Goal: Communication & Community: Ask a question

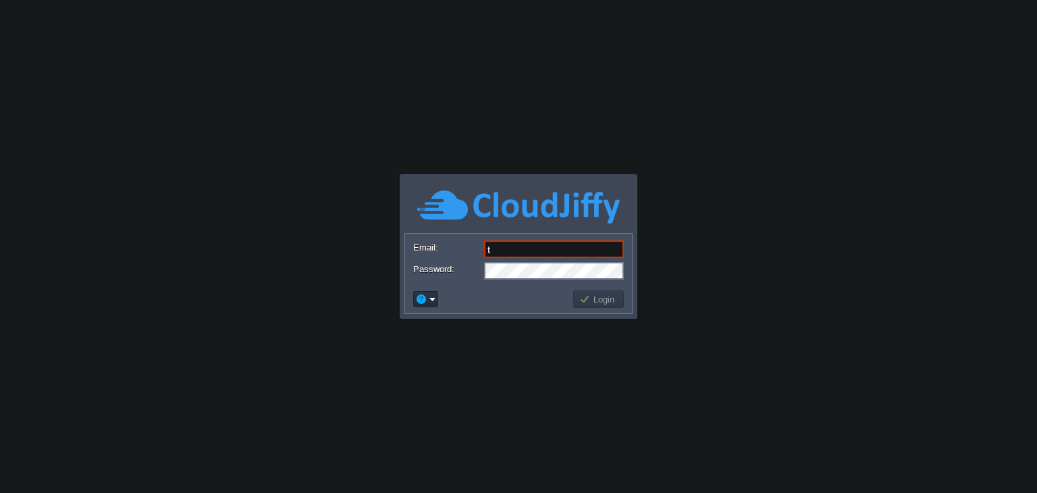
type input "[DOMAIN_NAME][EMAIL_ADDRESS][DOMAIN_NAME]"
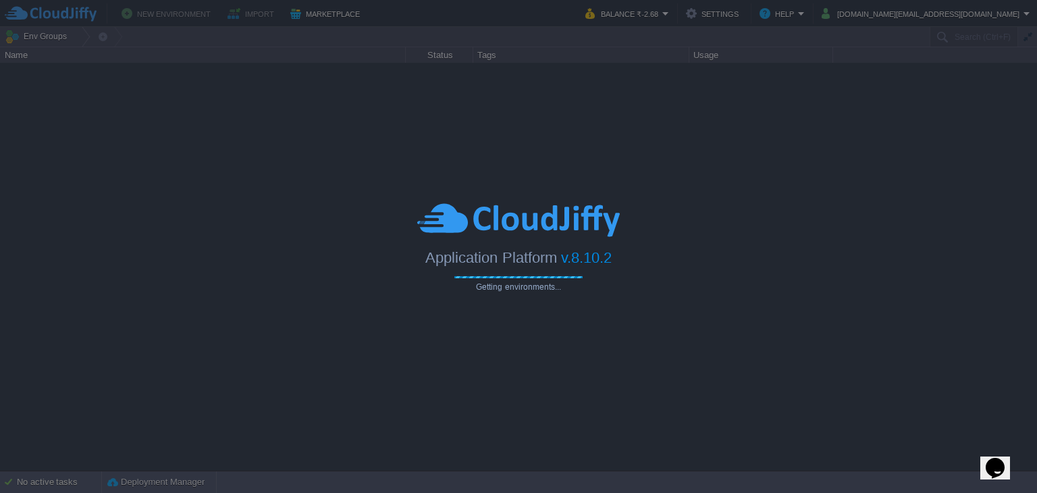
type input "Search (Ctrl+F)"
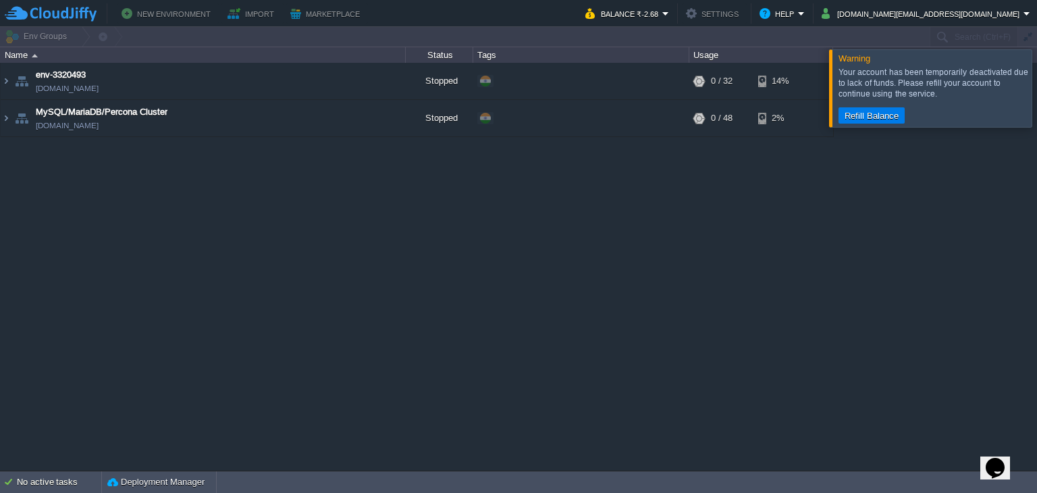
click at [1036, 82] on div at bounding box center [1053, 87] width 0 height 77
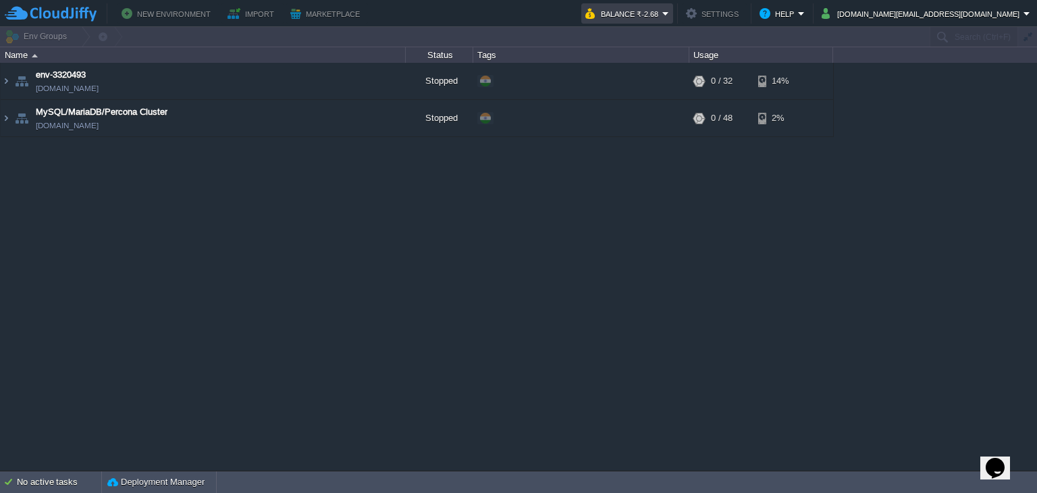
click at [673, 11] on td "Balance ₹-2.68" at bounding box center [627, 13] width 92 height 20
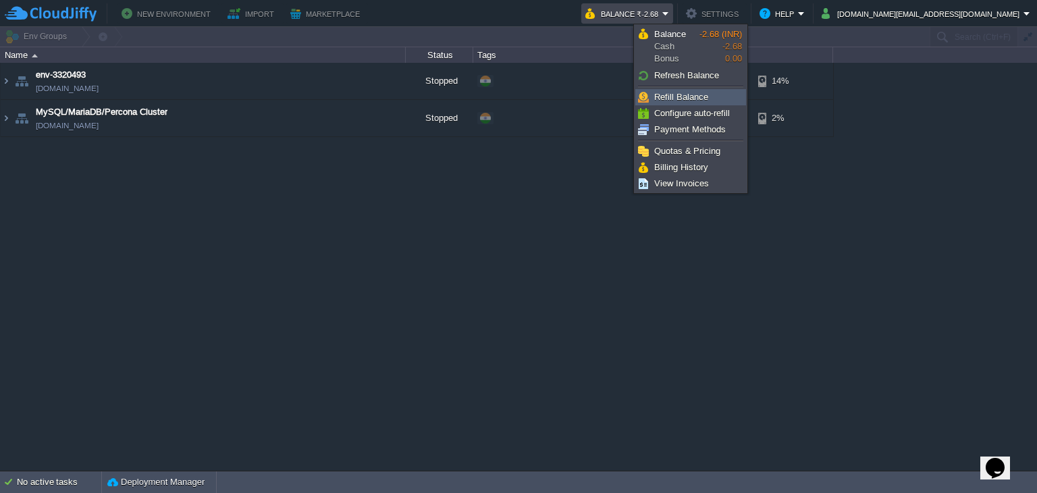
click at [696, 90] on link "Refill Balance" at bounding box center [690, 97] width 109 height 15
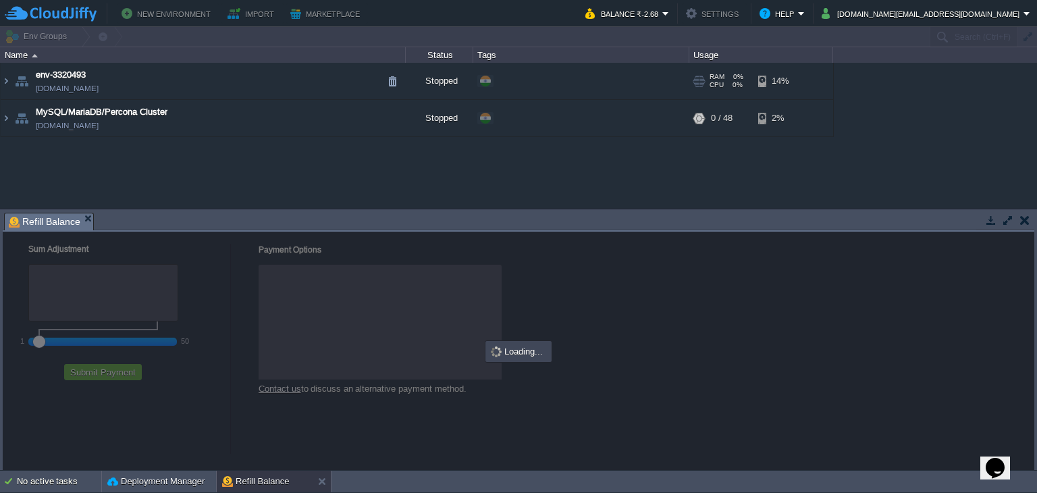
checkbox input "true"
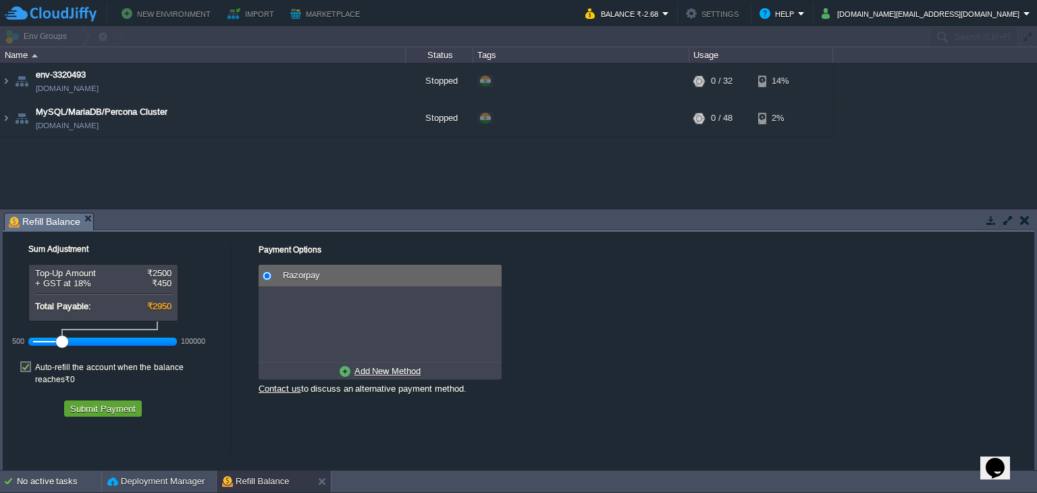
click at [40, 342] on div at bounding box center [103, 341] width 140 height 12
click at [132, 402] on button "Submit Payment" at bounding box center [103, 408] width 74 height 12
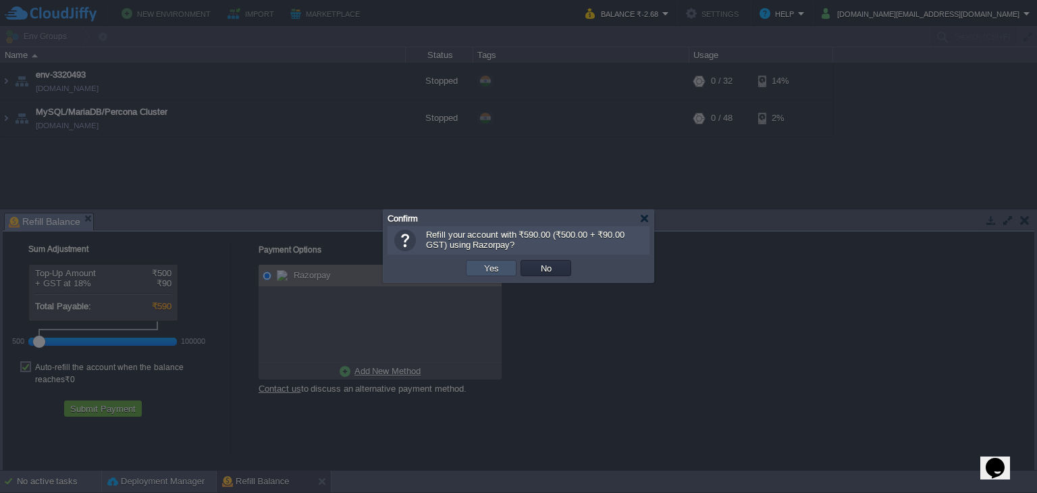
click at [495, 268] on button "Yes" at bounding box center [491, 268] width 23 height 12
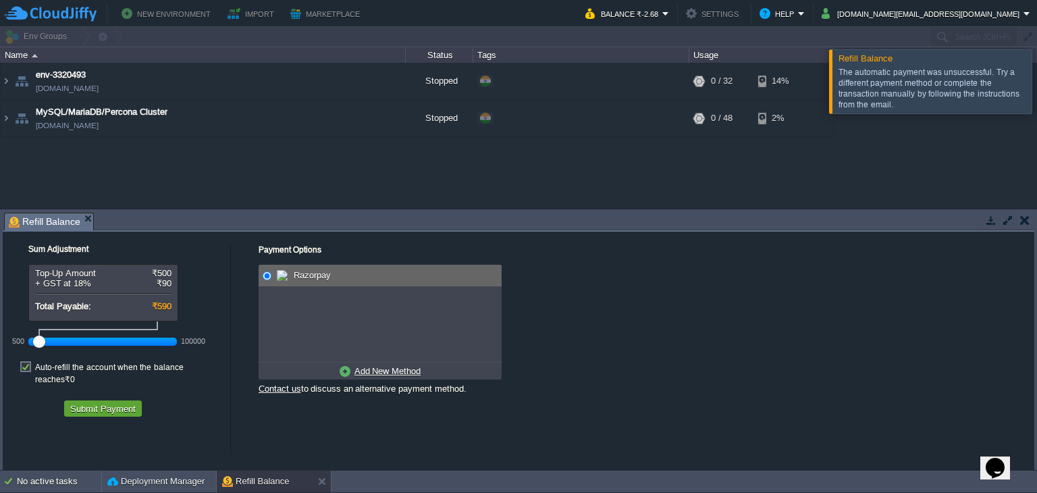
click at [1036, 86] on div at bounding box center [1053, 80] width 0 height 63
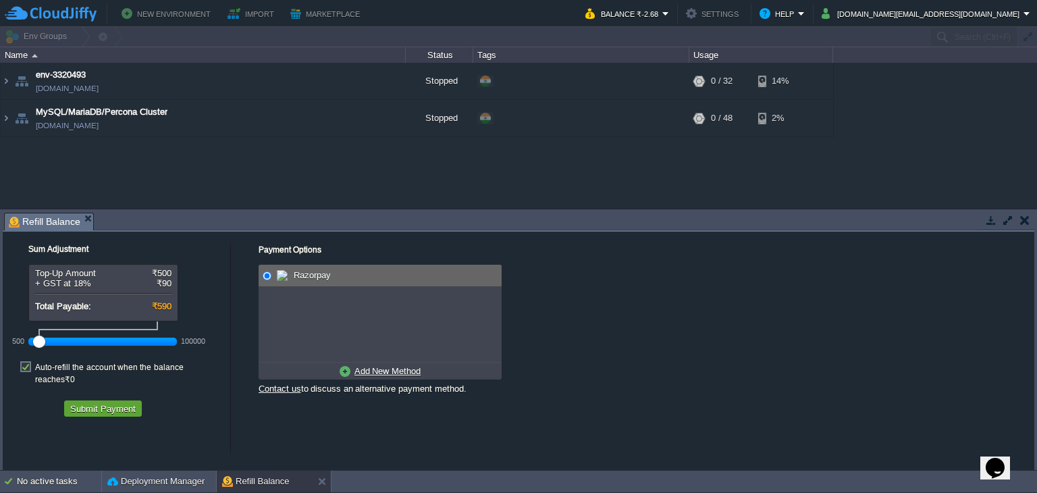
click at [1022, 222] on button "button" at bounding box center [1024, 220] width 9 height 12
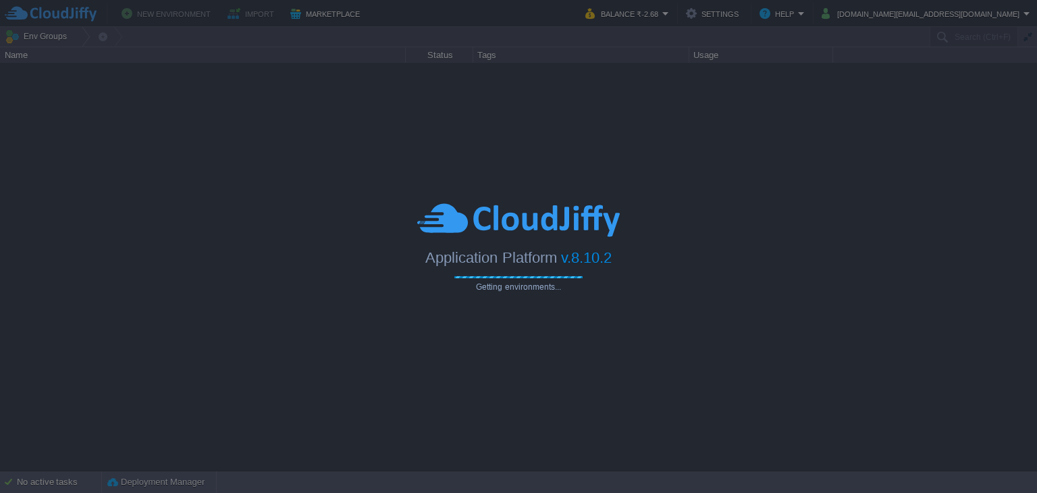
type input "Search (Ctrl+F)"
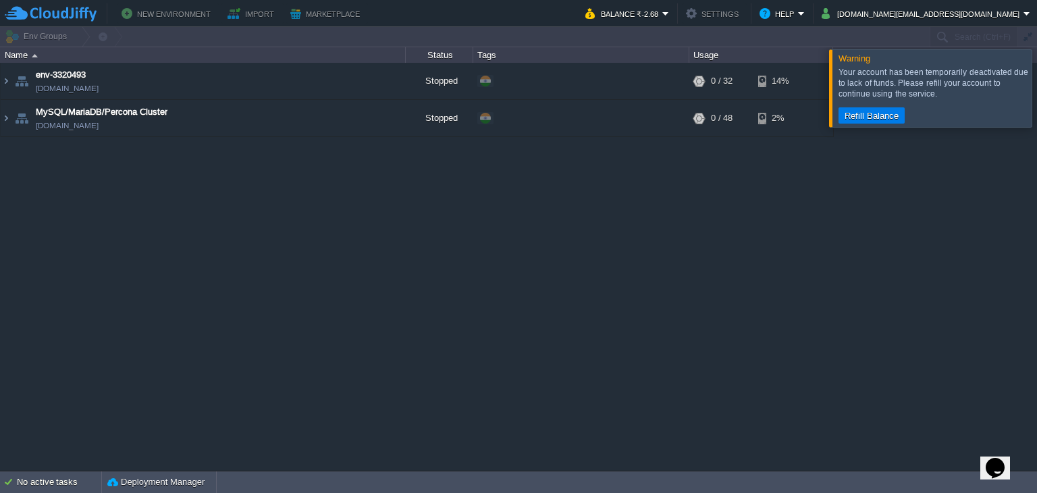
click at [1036, 88] on div at bounding box center [1053, 87] width 0 height 77
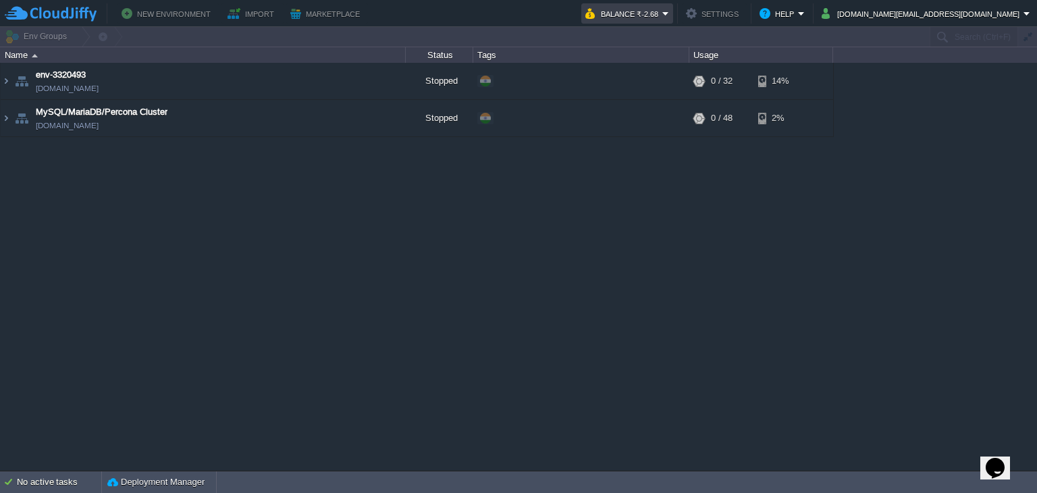
click at [669, 13] on em "Balance ₹-2.68" at bounding box center [627, 13] width 84 height 16
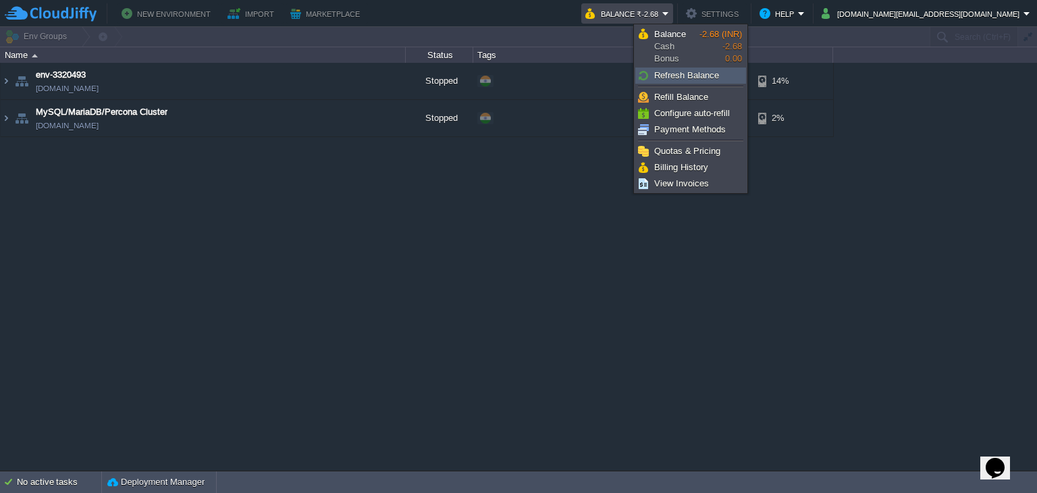
click at [674, 74] on span "Refresh Balance" at bounding box center [686, 75] width 65 height 10
click at [698, 77] on span "Refresh Balance" at bounding box center [686, 75] width 65 height 10
click at [684, 78] on span "Refresh Balance" at bounding box center [686, 75] width 65 height 10
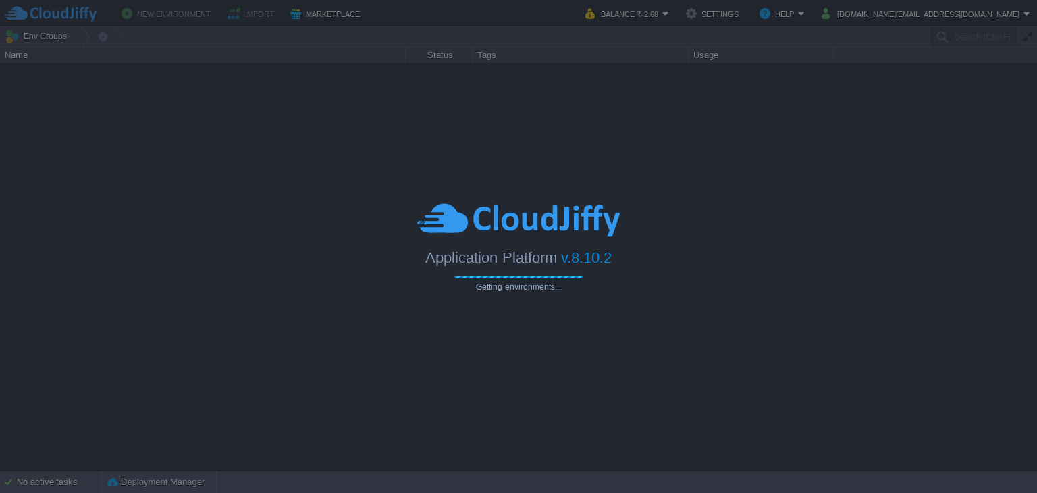
type input "Search (Ctrl+F)"
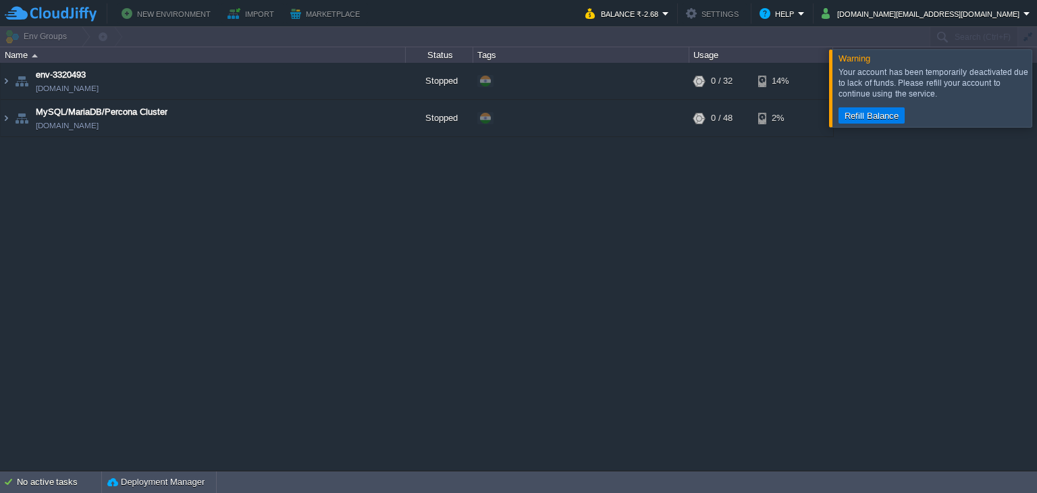
click at [1036, 86] on div at bounding box center [1053, 87] width 0 height 77
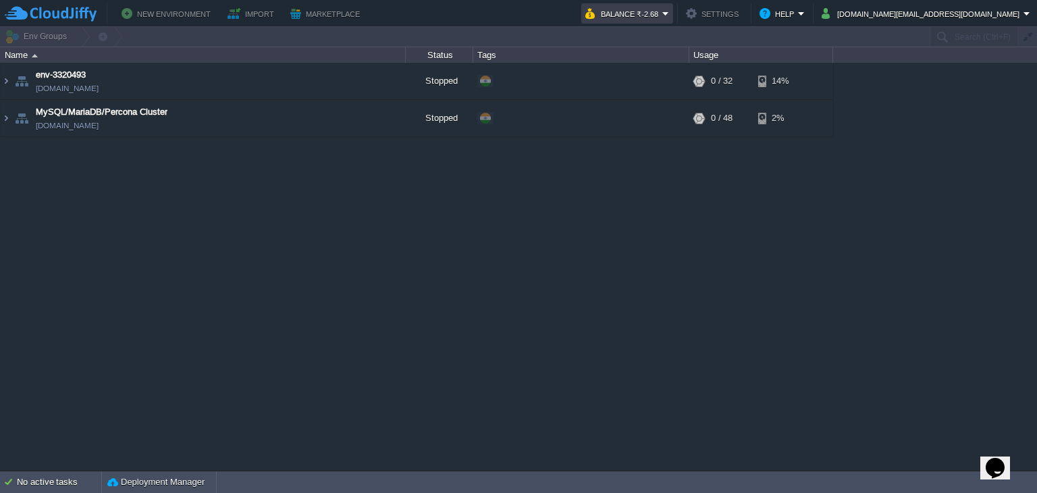
click at [669, 10] on em "Balance ₹-2.68" at bounding box center [627, 13] width 84 height 16
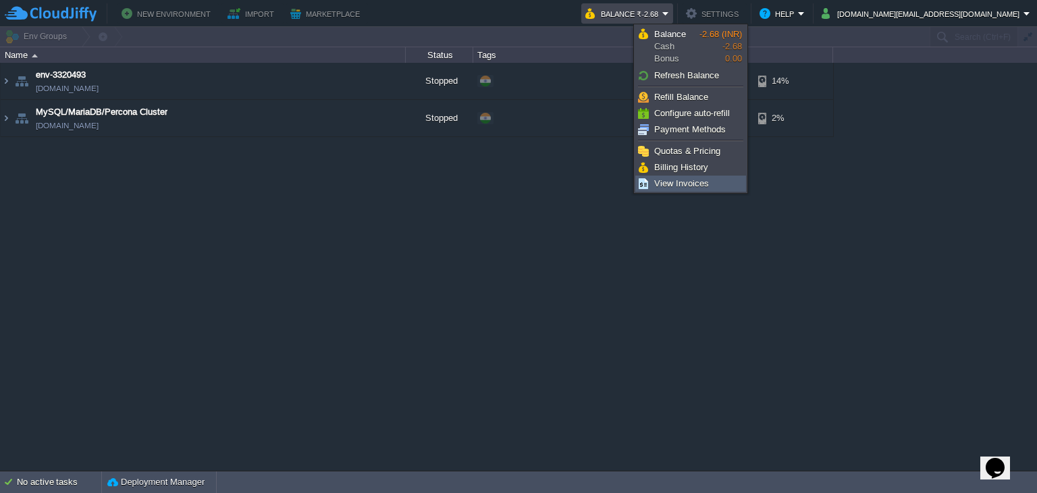
click at [669, 186] on span "View Invoices" at bounding box center [681, 183] width 55 height 10
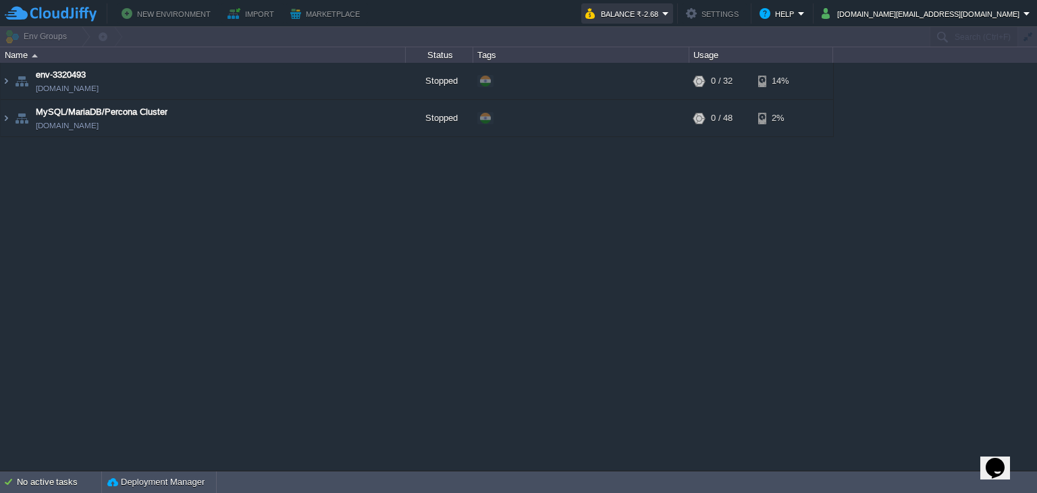
click at [662, 15] on button "Balance ₹-2.68" at bounding box center [623, 13] width 77 height 16
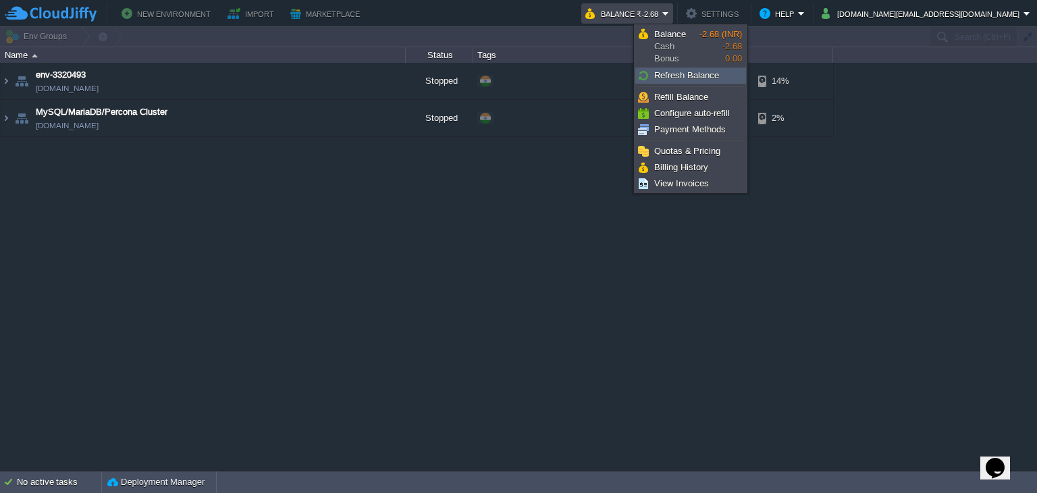
click at [667, 68] on link "Refresh Balance" at bounding box center [690, 75] width 109 height 15
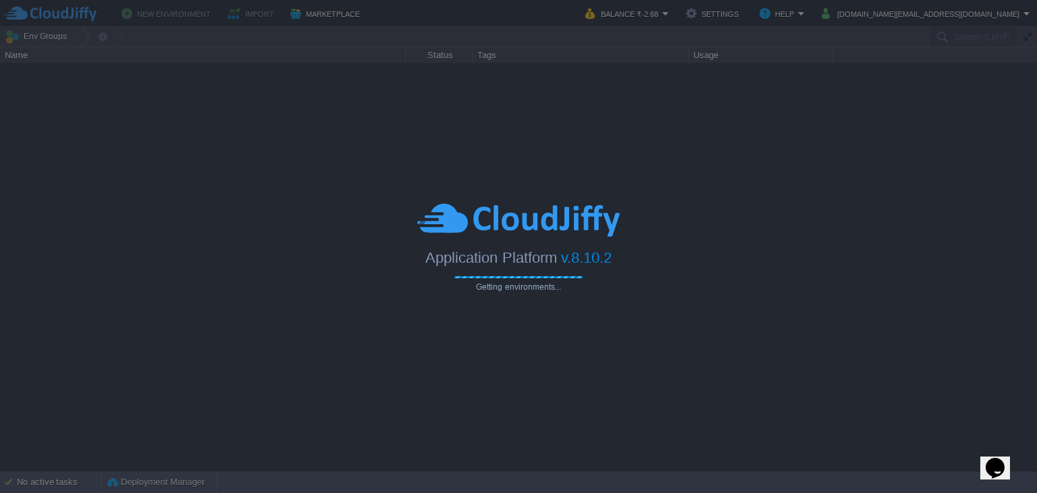
type input "Search (Ctrl+F)"
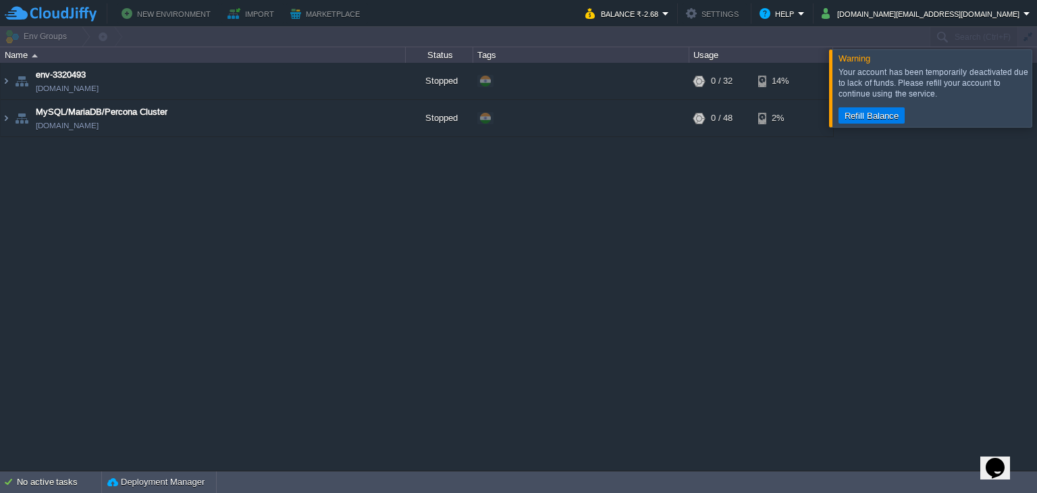
click at [1036, 86] on div at bounding box center [1053, 87] width 0 height 77
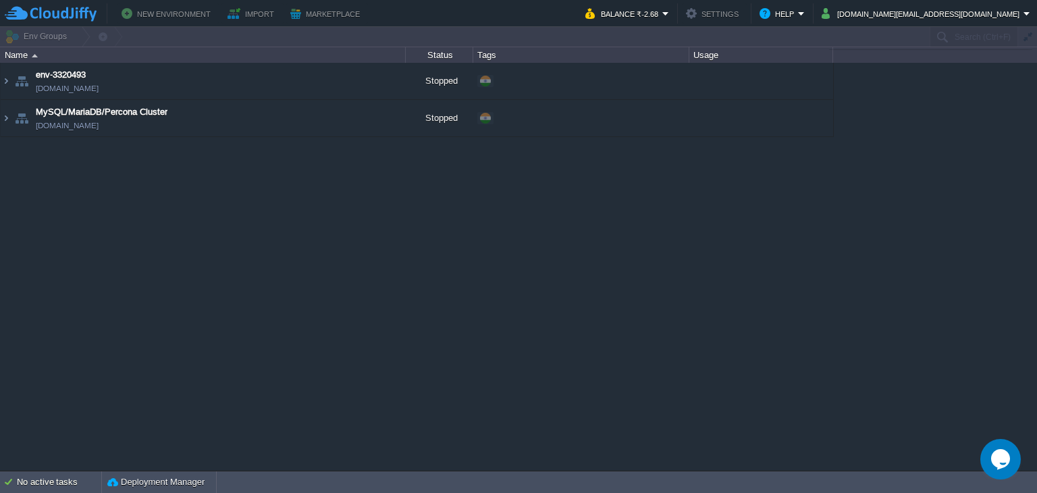
type input "Search (Ctrl+F)"
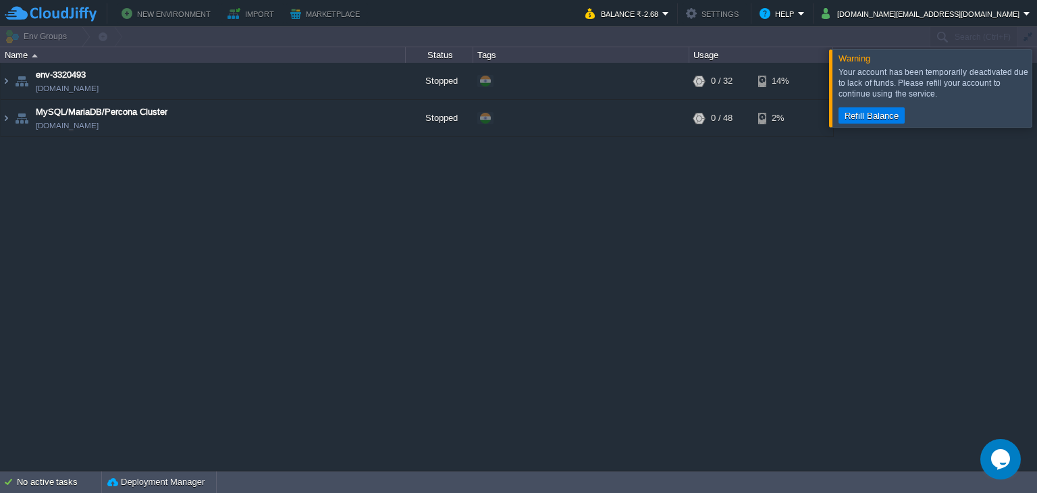
click at [1036, 86] on div at bounding box center [1053, 87] width 0 height 77
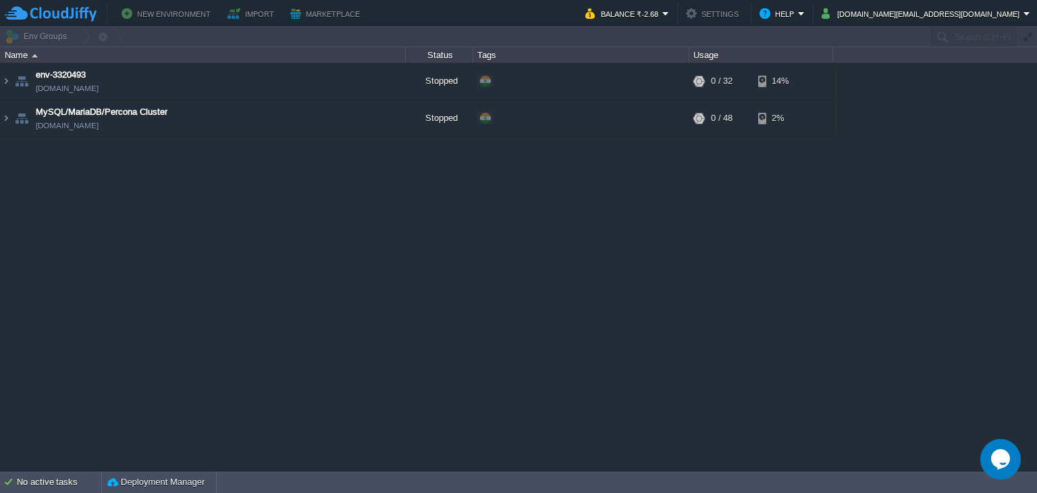
click at [1009, 463] on icon "Opens Chat This icon Opens the chat window." at bounding box center [1000, 459] width 22 height 22
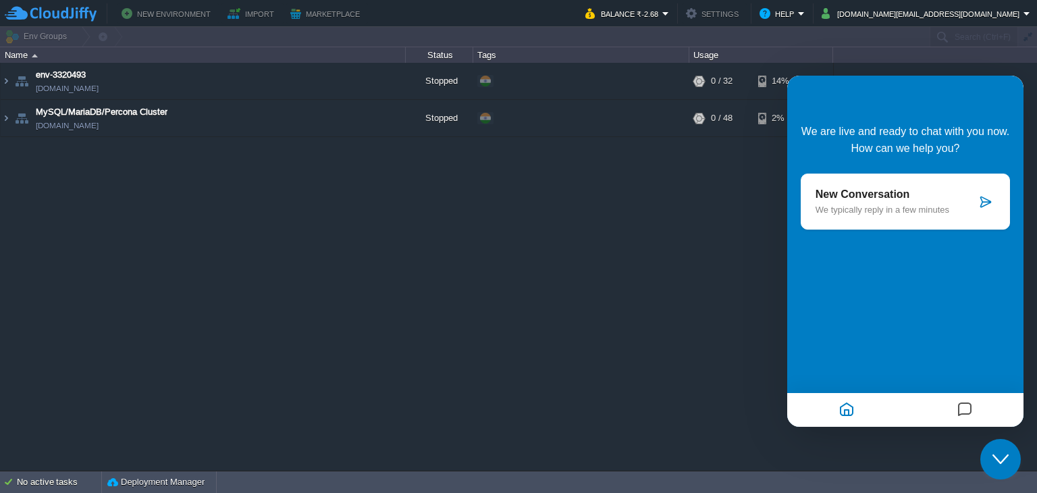
click at [875, 195] on p "New Conversation" at bounding box center [895, 194] width 161 height 12
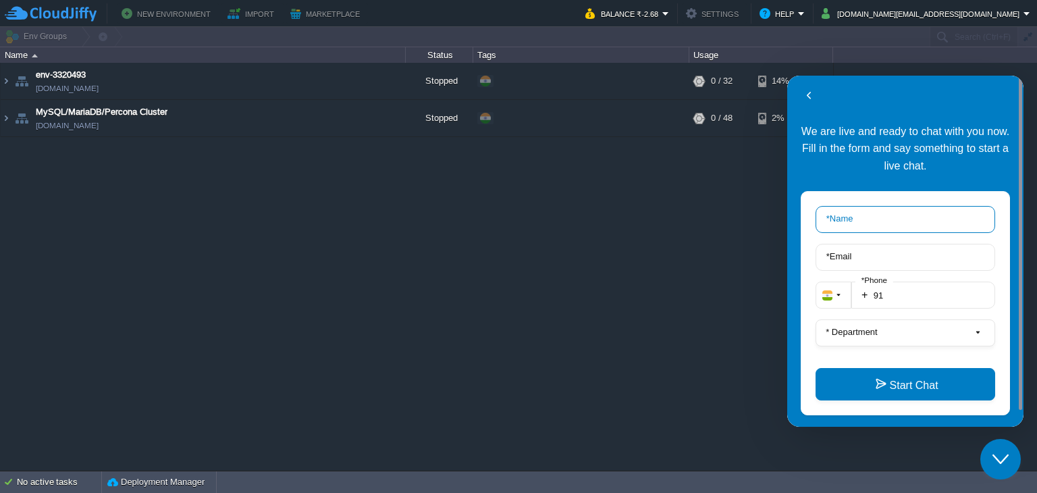
click at [916, 218] on input "* Name" at bounding box center [905, 219] width 180 height 27
type input "Kumar"
type input "[DOMAIN_NAME][EMAIL_ADDRESS][DOMAIN_NAME]"
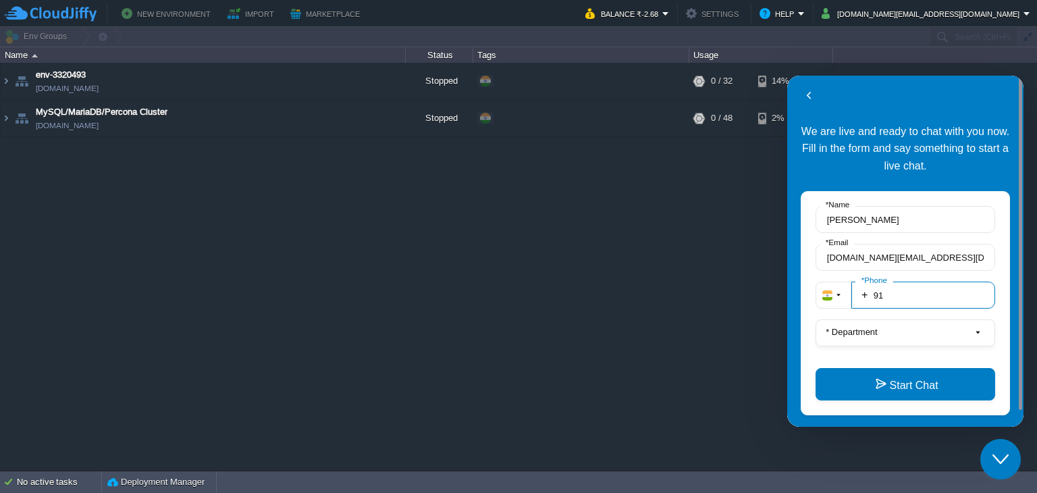
click at [916, 304] on input "91" at bounding box center [923, 294] width 144 height 27
type input "913600882464"
click at [916, 327] on button "* Department" at bounding box center [905, 332] width 180 height 27
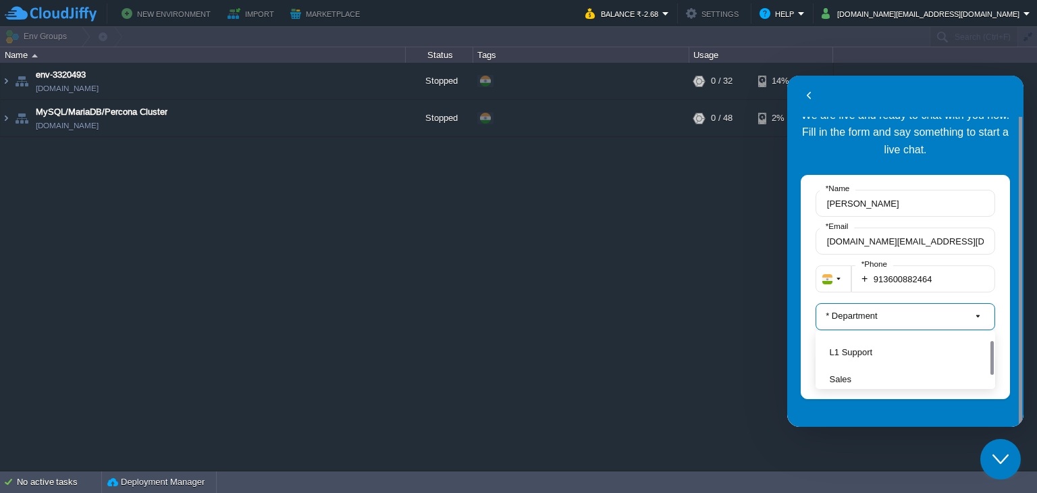
scroll to position [16, 0]
click at [856, 352] on button "L1 Support" at bounding box center [908, 351] width 159 height 14
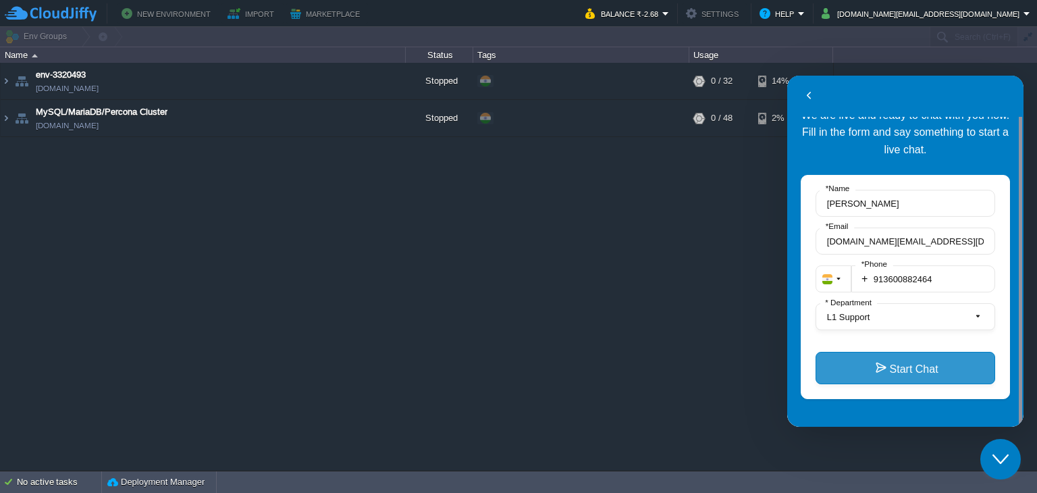
click at [881, 369] on button "Start Chat" at bounding box center [905, 368] width 180 height 32
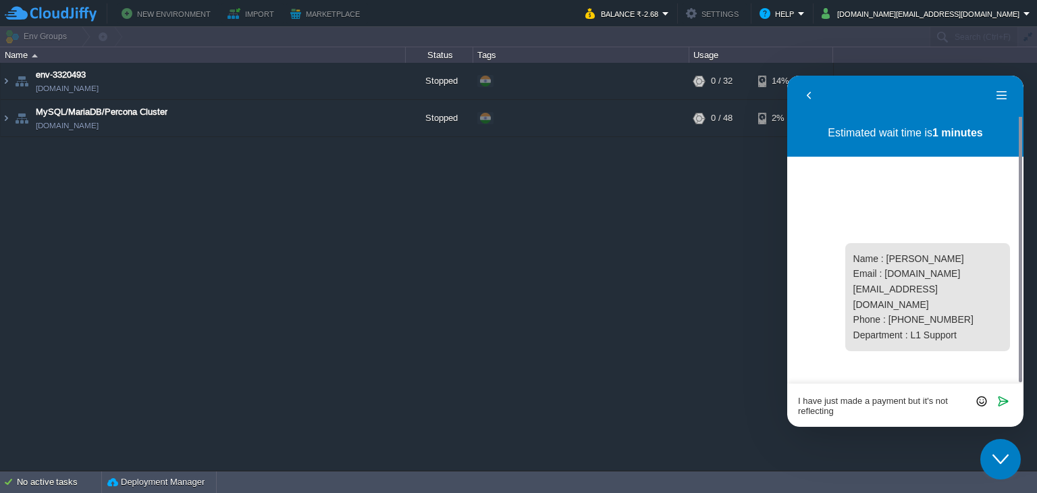
scroll to position [0, 0]
type textarea "I have just made a payment but it's not reflecting and my services are still do…"
click at [1001, 403] on icon "Send" at bounding box center [1003, 401] width 12 height 12
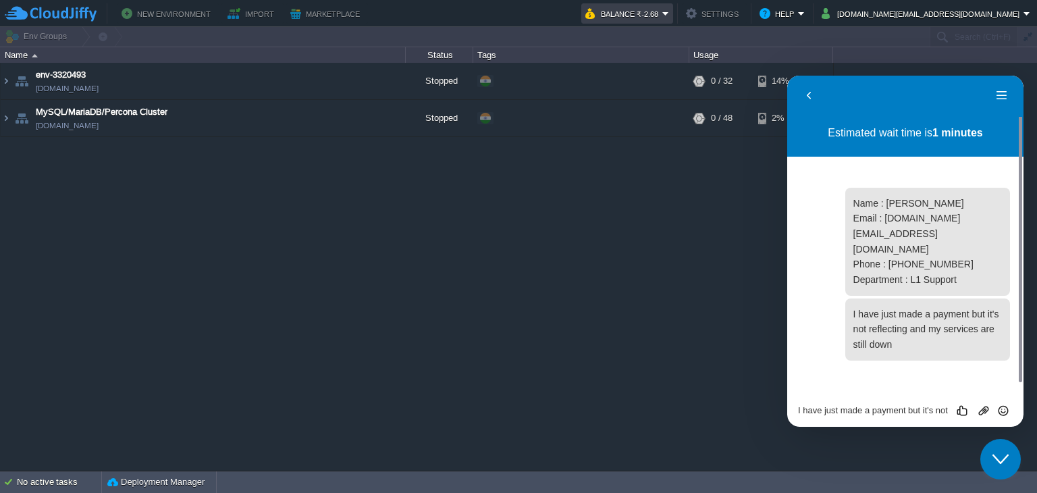
click at [669, 11] on em "Balance ₹-2.68" at bounding box center [627, 13] width 84 height 16
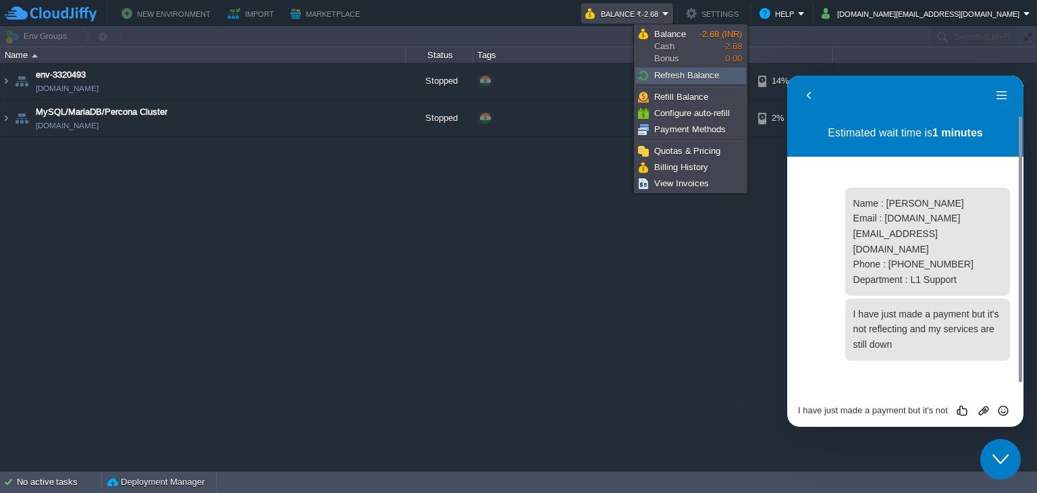
click at [688, 70] on span "Refresh Balance" at bounding box center [686, 75] width 65 height 10
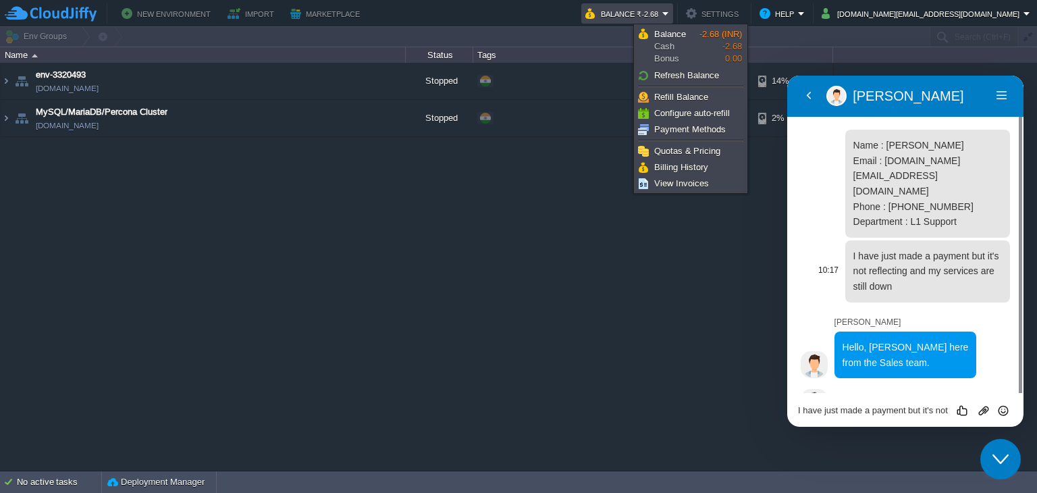
scroll to position [19, 0]
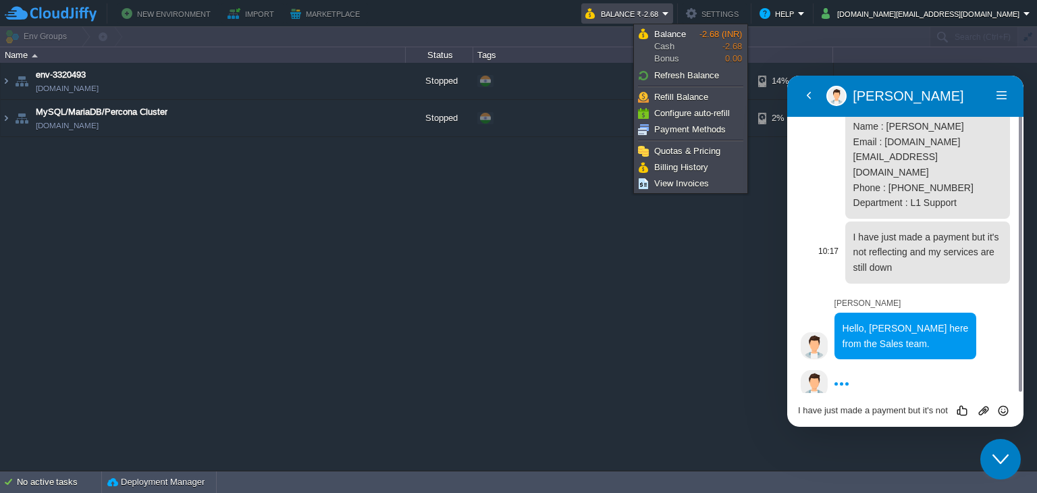
click at [891, 251] on span "I have just made a payment but it's not reflecting and my services are still do…" at bounding box center [926, 251] width 146 height 41
click at [867, 231] on span "I have just made a payment but it's not reflecting and my services are still do…" at bounding box center [926, 251] width 146 height 41
copy span "I have just made a payment but it's not reflecting and my services are still do…"
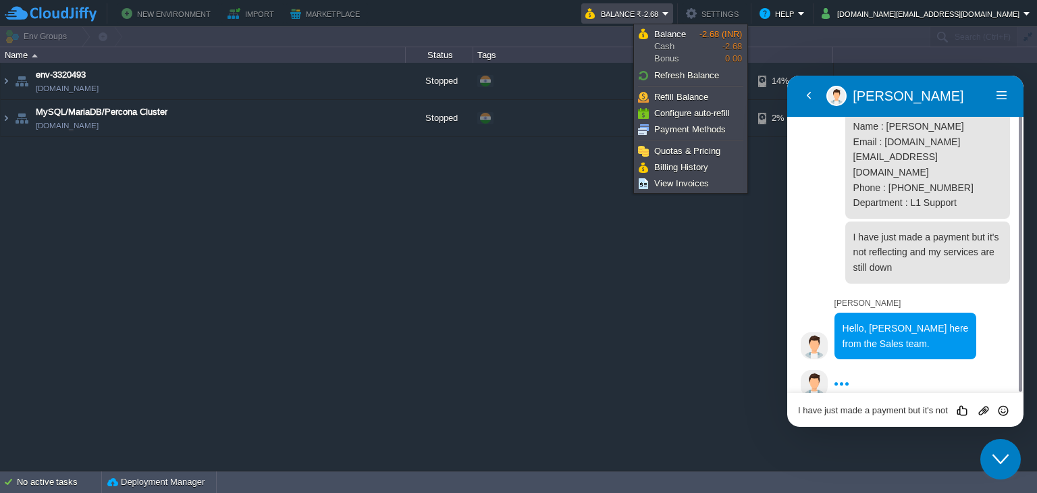
click at [877, 406] on textarea "I have just made a payment but it's not reflecting and my services are still do…" at bounding box center [905, 410] width 215 height 11
paste textarea "I have just made a payment but it's not reflecting and my services are still do…"
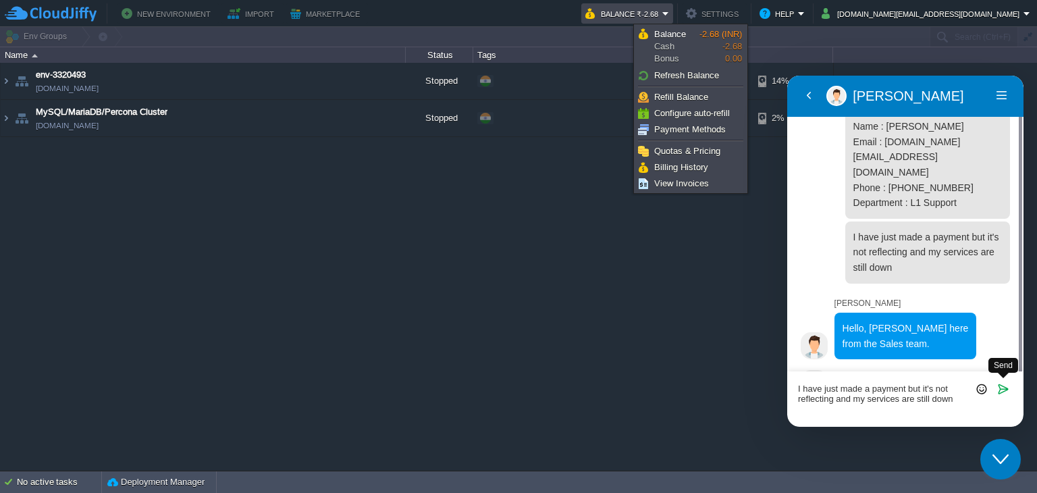
type textarea "I have just made a payment but it's not reflecting and my services are still do…"
click at [1006, 383] on span "Send" at bounding box center [1002, 378] width 11 height 11
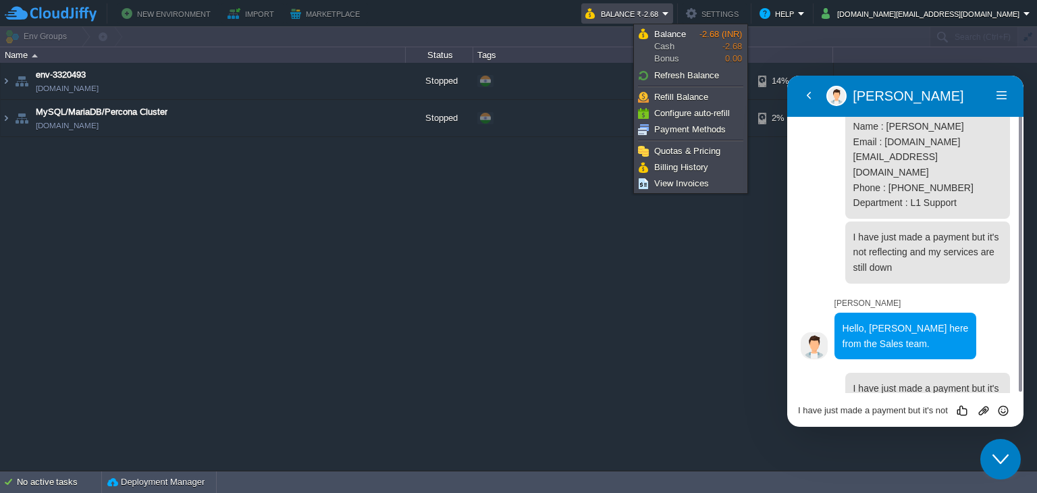
scroll to position [94, 0]
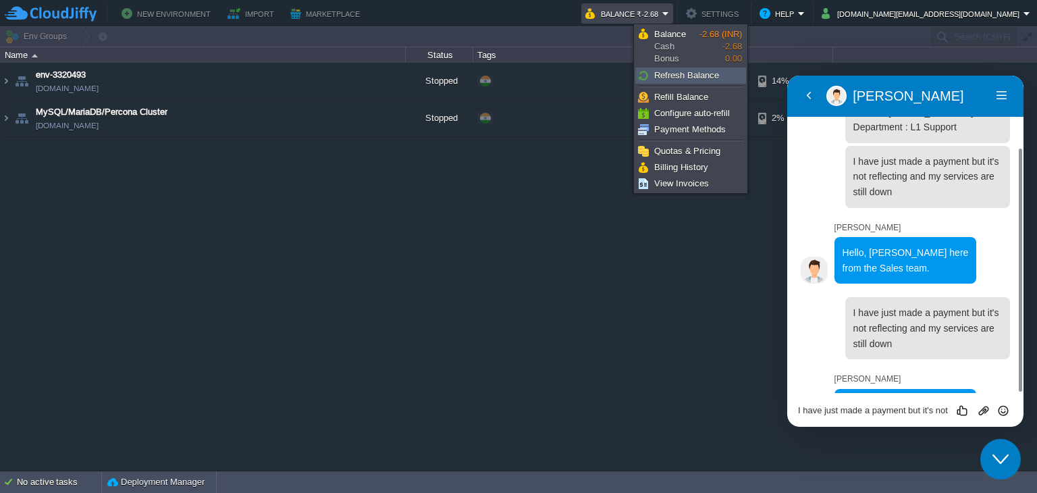
click at [691, 71] on span "Refresh Balance" at bounding box center [686, 75] width 65 height 10
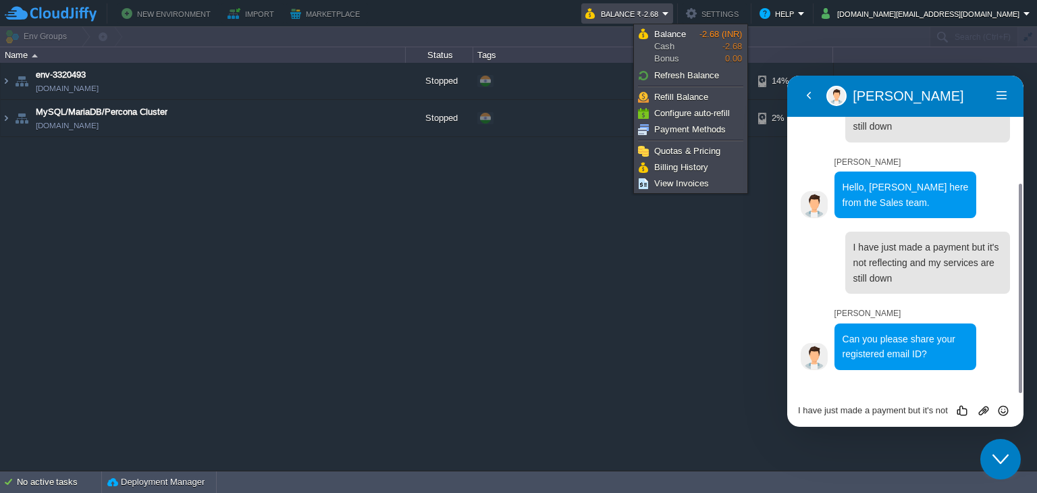
scroll to position [132, 0]
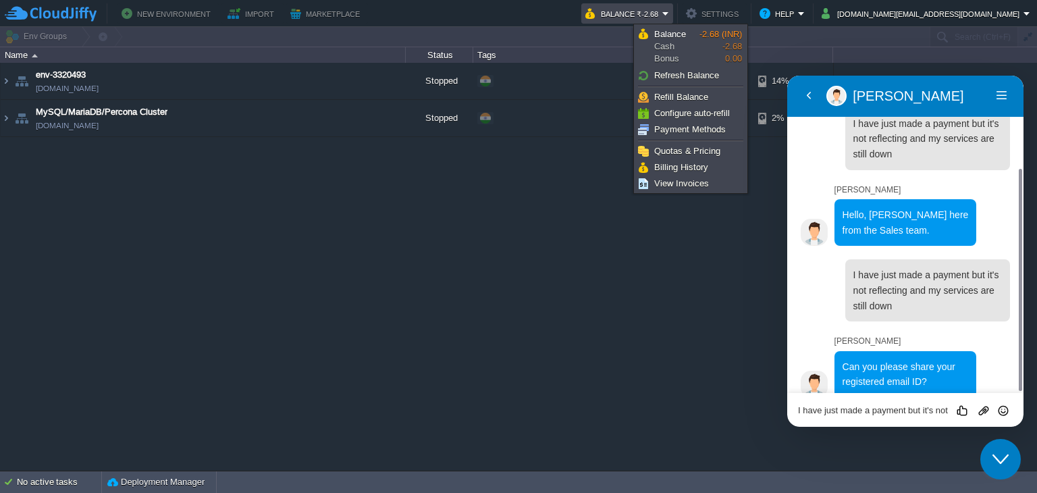
click at [856, 410] on textarea "I have just made a payment but it's not reflecting and my services are still do…" at bounding box center [905, 410] width 215 height 11
type textarea "[DOMAIN_NAME][EMAIL_ADDRESS][DOMAIN_NAME]"
click at [1002, 410] on icon "Send" at bounding box center [1003, 410] width 12 height 12
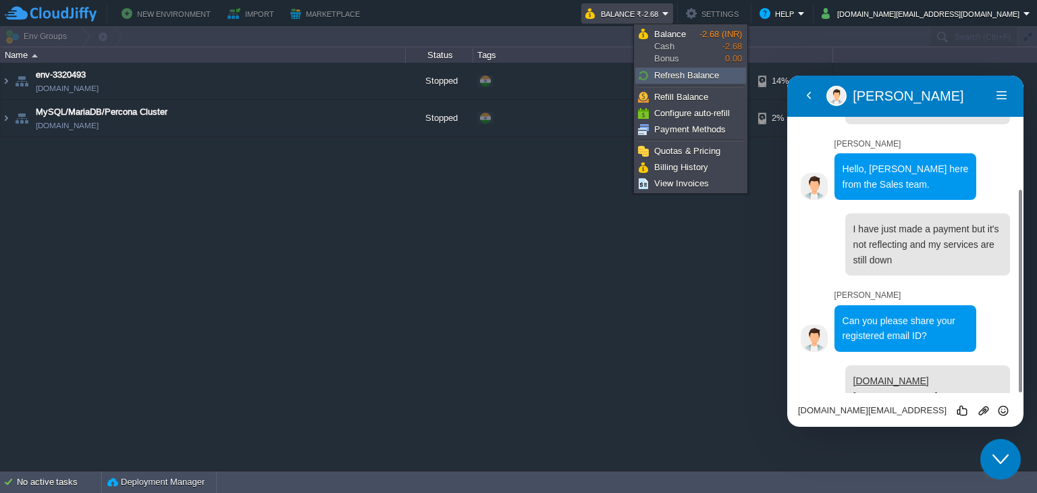
click at [715, 77] on span "Refresh Balance" at bounding box center [686, 75] width 65 height 10
click at [676, 74] on span "Refresh Balance" at bounding box center [686, 75] width 65 height 10
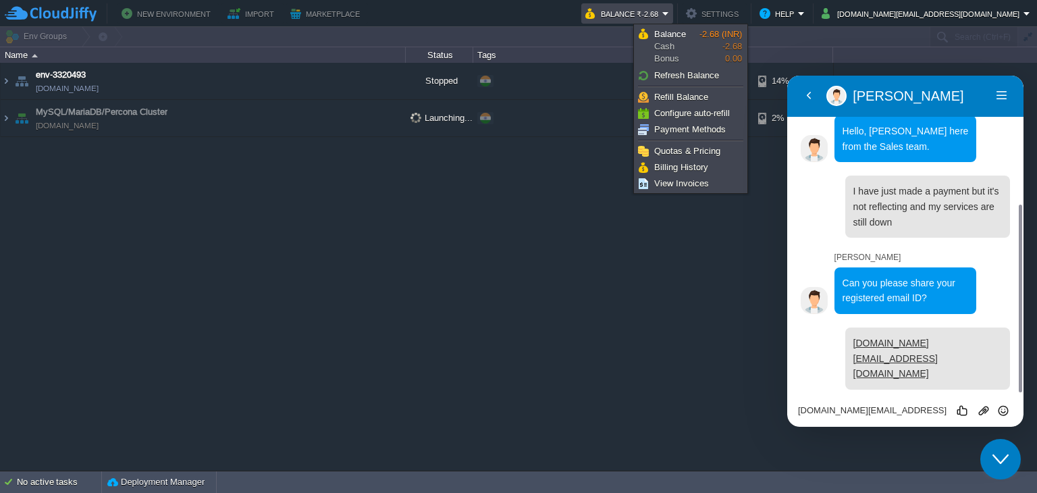
click at [676, 74] on span "Refresh Balance" at bounding box center [686, 75] width 65 height 10
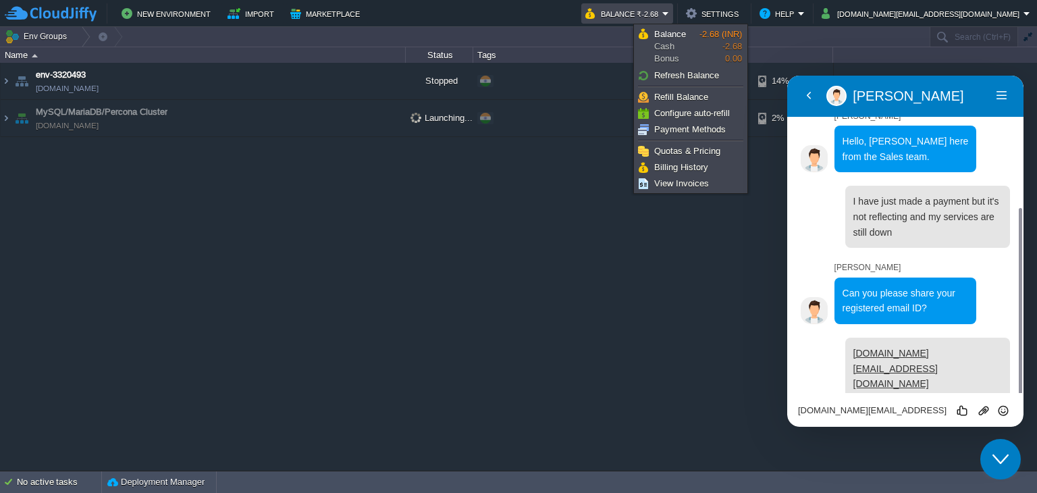
scroll to position [178, 0]
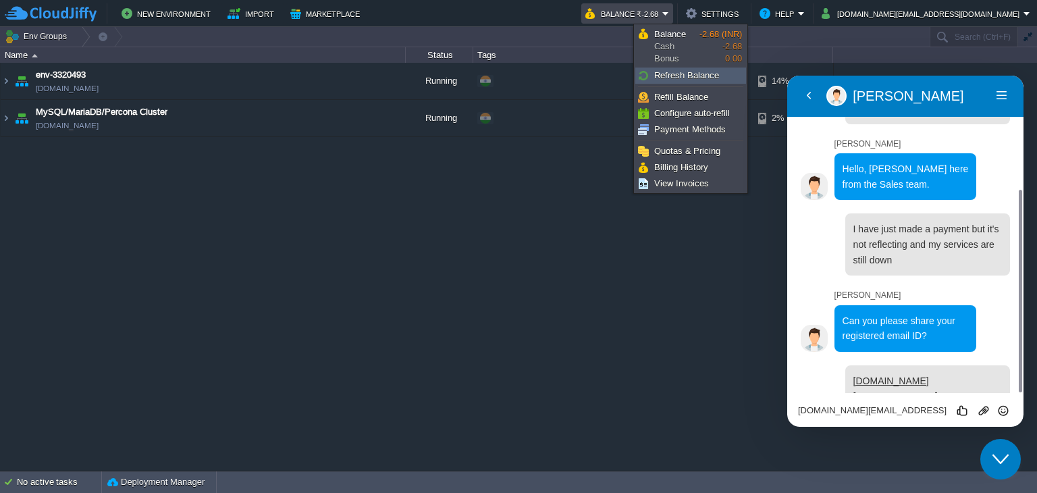
click at [676, 78] on span "Refresh Balance" at bounding box center [686, 75] width 65 height 10
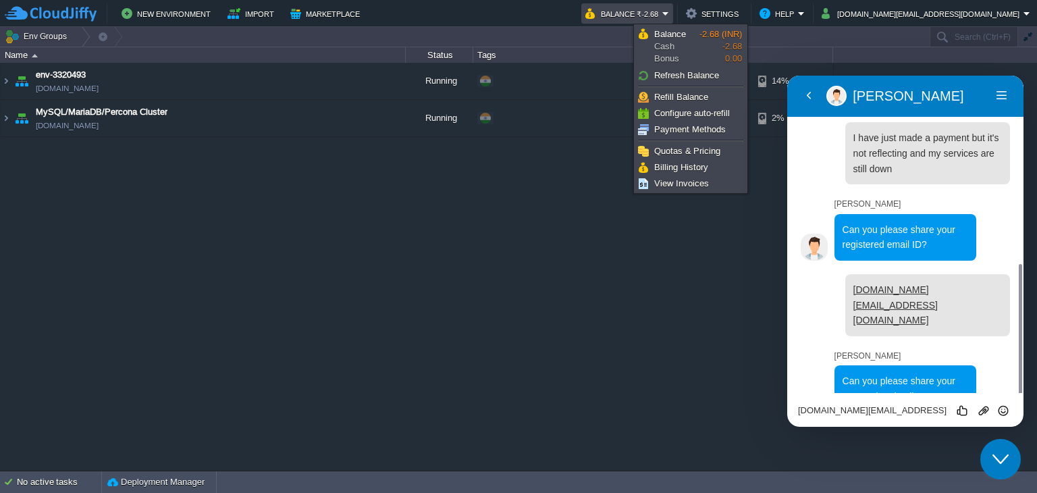
scroll to position [303, 0]
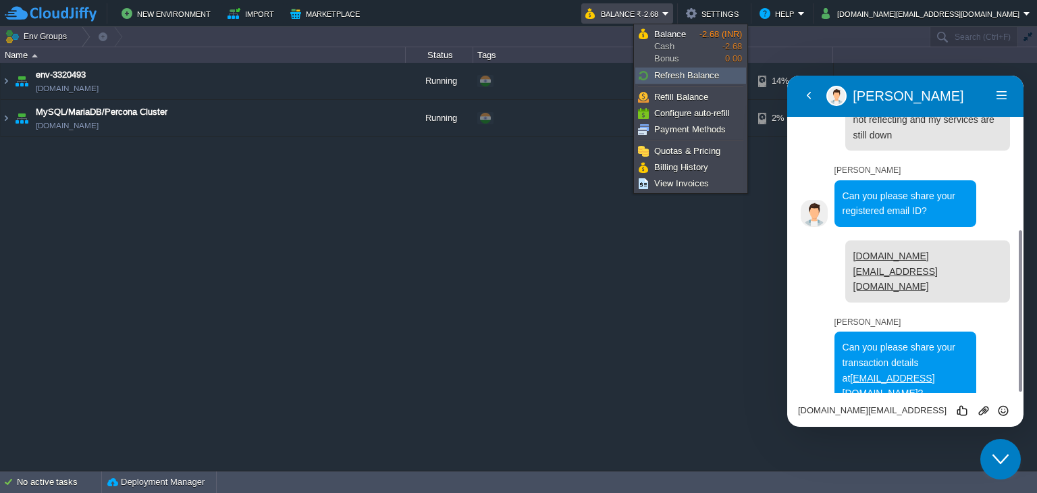
click at [681, 76] on span "Refresh Balance" at bounding box center [686, 75] width 65 height 10
click at [855, 411] on textarea "[DOMAIN_NAME][EMAIL_ADDRESS][DOMAIN_NAME]" at bounding box center [905, 410] width 215 height 11
type textarea "No, it's not active"
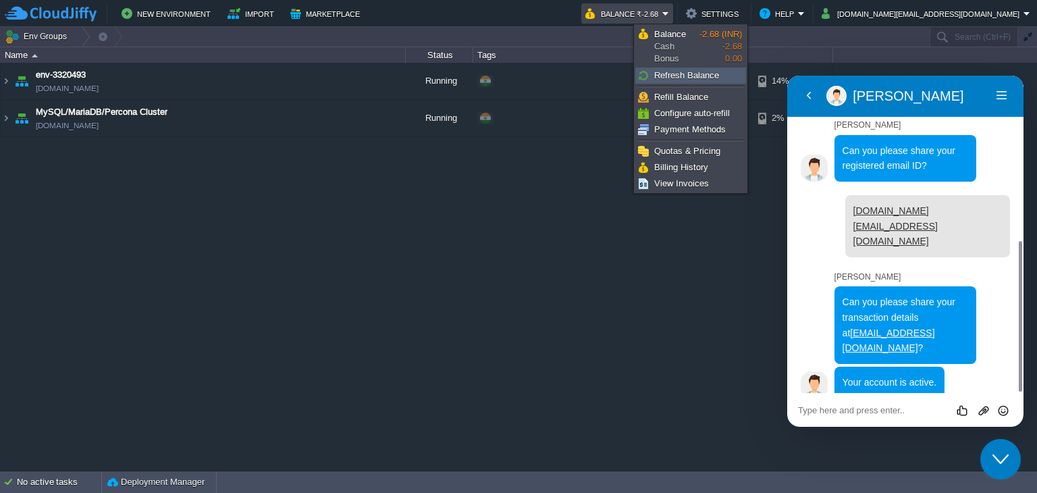
click at [703, 74] on span "Refresh Balance" at bounding box center [686, 75] width 65 height 10
click at [674, 81] on link "Refresh Balance" at bounding box center [690, 75] width 109 height 15
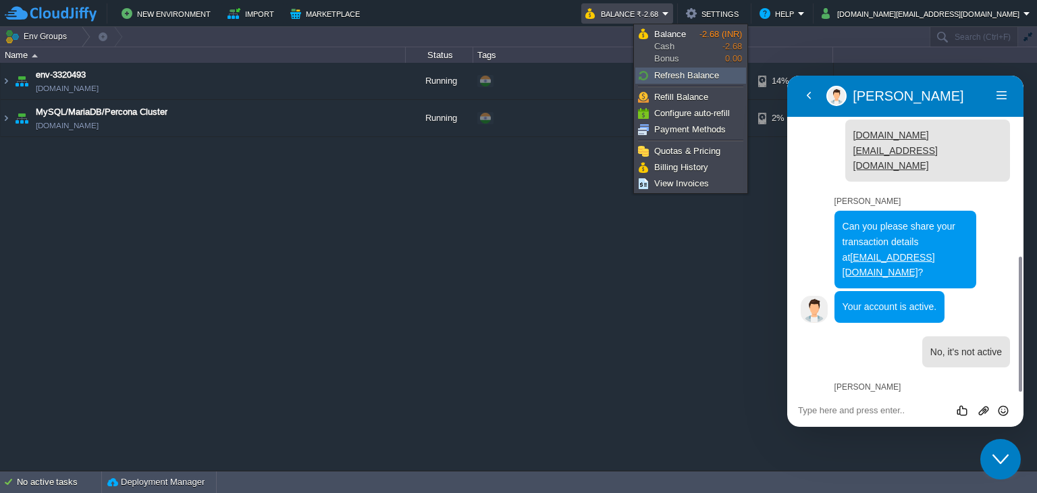
click at [674, 75] on span "Refresh Balance" at bounding box center [686, 75] width 65 height 10
click at [884, 411] on textarea at bounding box center [905, 410] width 215 height 11
type textarea "Okay, now the services are running."
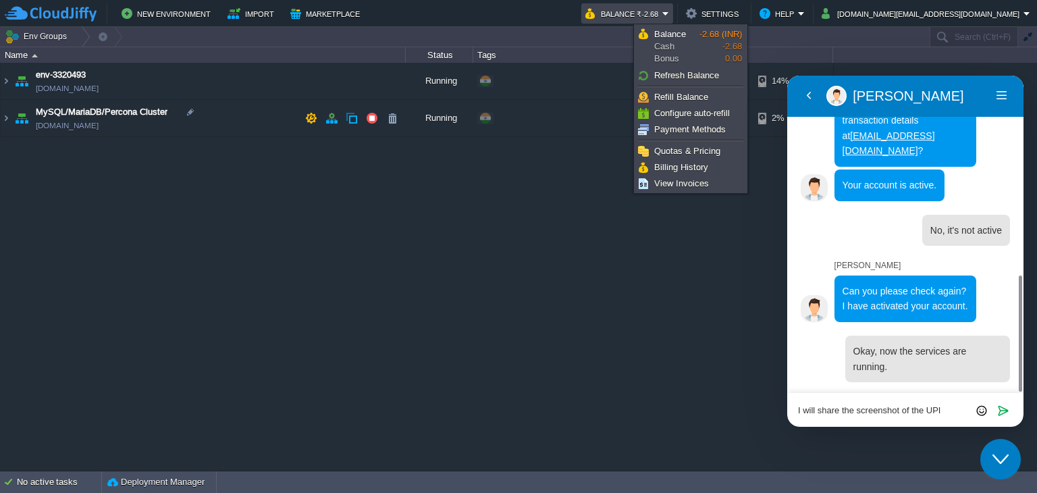
scroll to position [0, 0]
type textarea "I will share the screenshot of the UPI transaction"
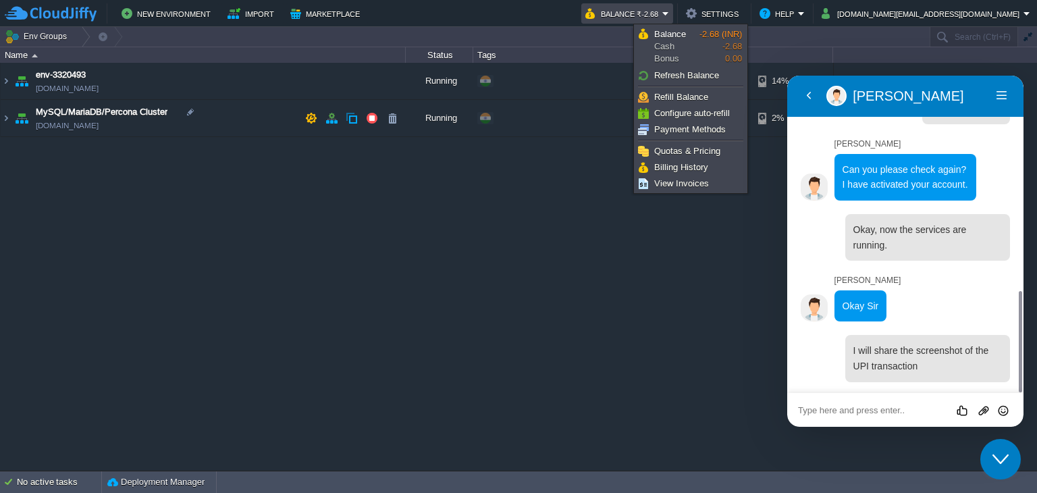
scroll to position [705, 0]
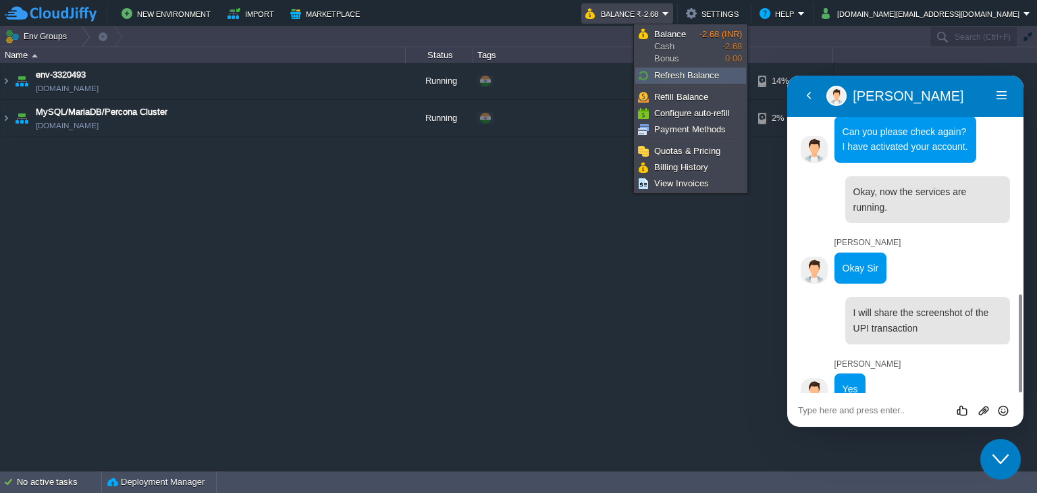
click at [714, 76] on span "Refresh Balance" at bounding box center [686, 75] width 65 height 10
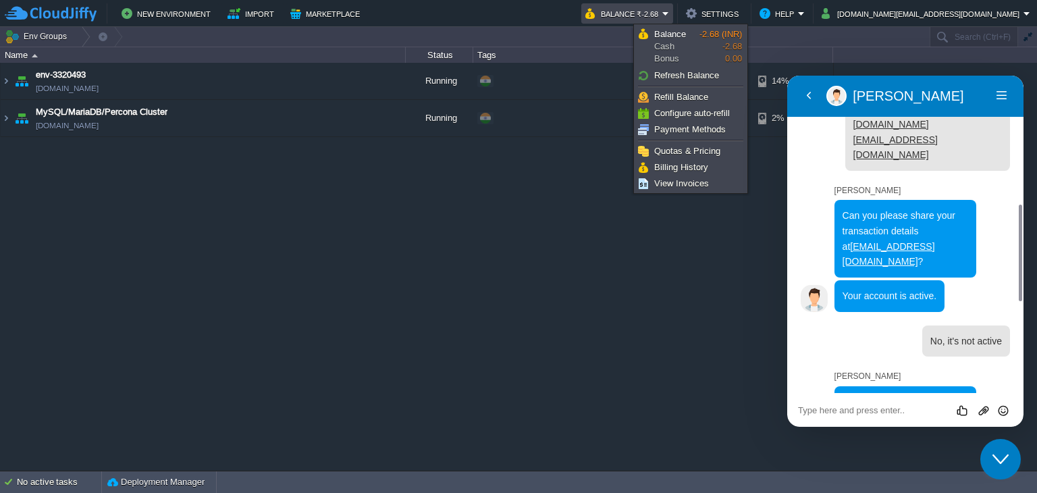
scroll to position [431, 0]
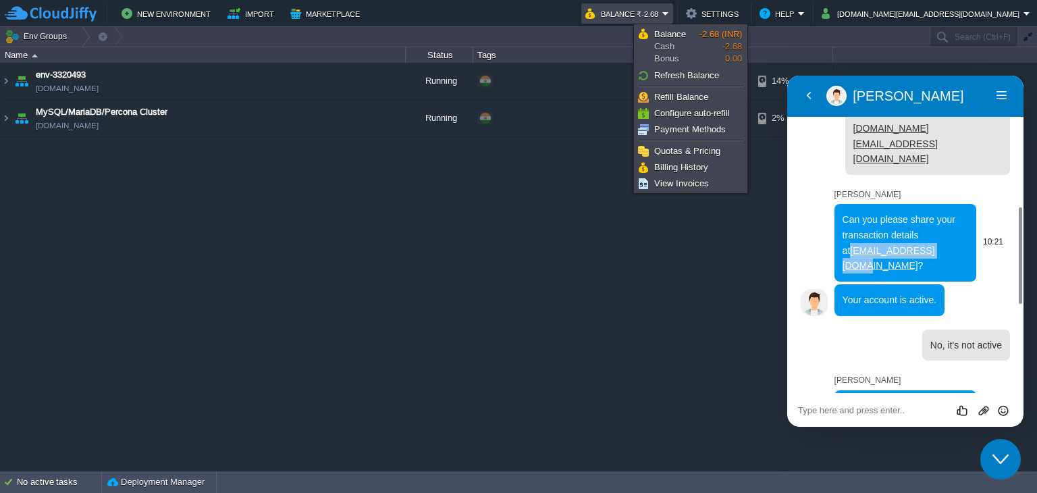
drag, startPoint x: 931, startPoint y: 204, endPoint x: 841, endPoint y: 203, distance: 90.4
click at [841, 204] on div "Can you please share your transaction details at sales@cloudjiffy.com ?" at bounding box center [905, 243] width 142 height 78
copy link "sales@cloudjiffy.com"
click at [683, 75] on span "Refresh Balance" at bounding box center [686, 75] width 65 height 10
click at [674, 78] on span "Refresh Balance" at bounding box center [686, 75] width 65 height 10
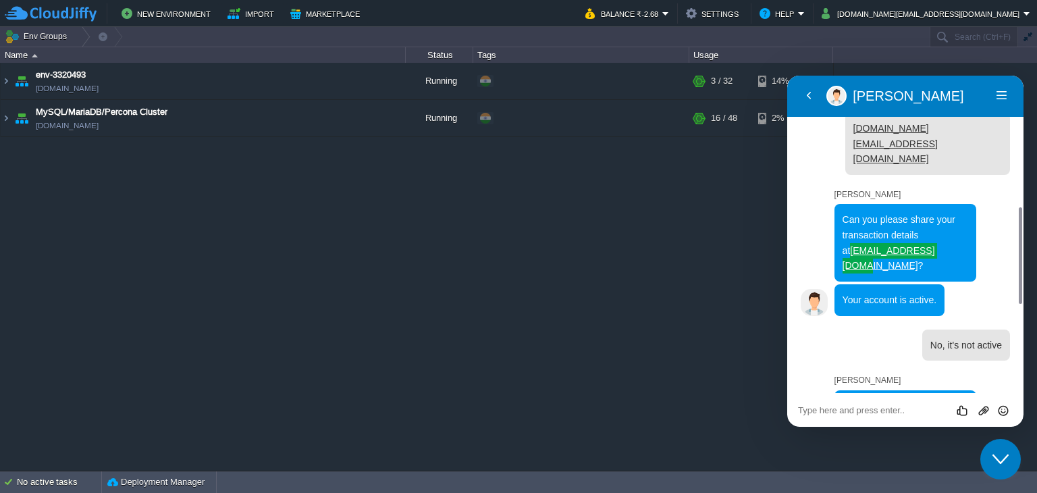
click at [640, 290] on div "env-3320493 env-3320493.cloudjiffy.net Running + Add to Env Group RAM 9% CPU 2%…" at bounding box center [518, 267] width 1037 height 408
click at [4, 82] on img at bounding box center [6, 81] width 11 height 36
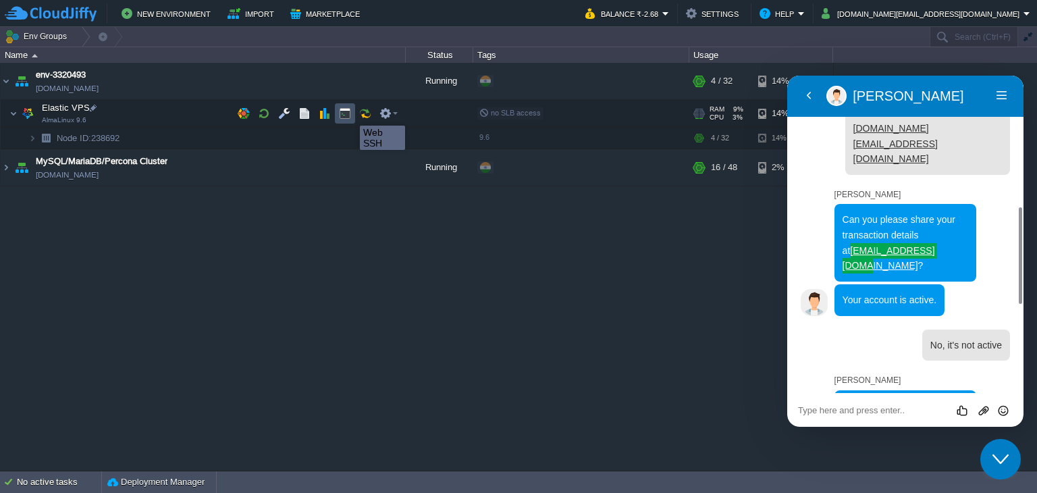
click at [350, 113] on button "button" at bounding box center [345, 113] width 12 height 12
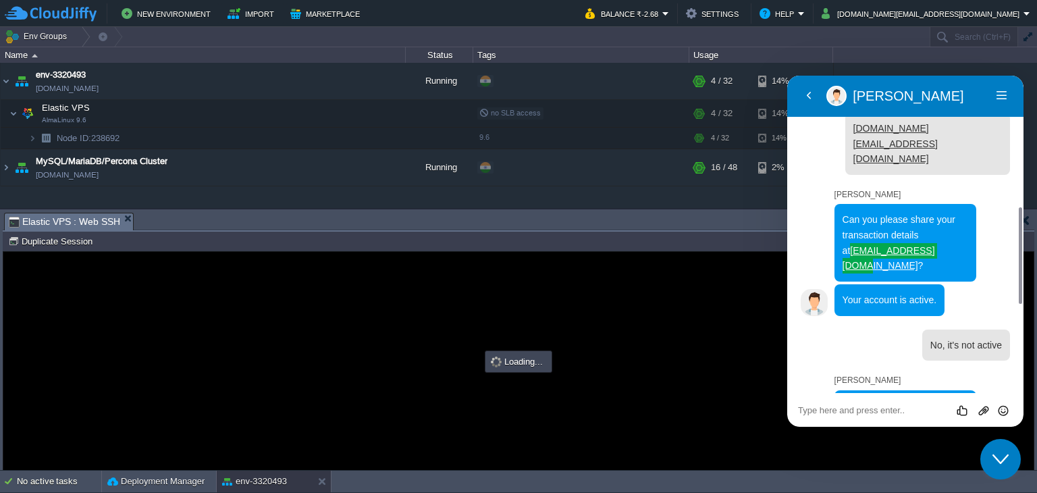
click at [1004, 464] on icon "Close Chat This icon closes the chat window." at bounding box center [1000, 459] width 16 height 16
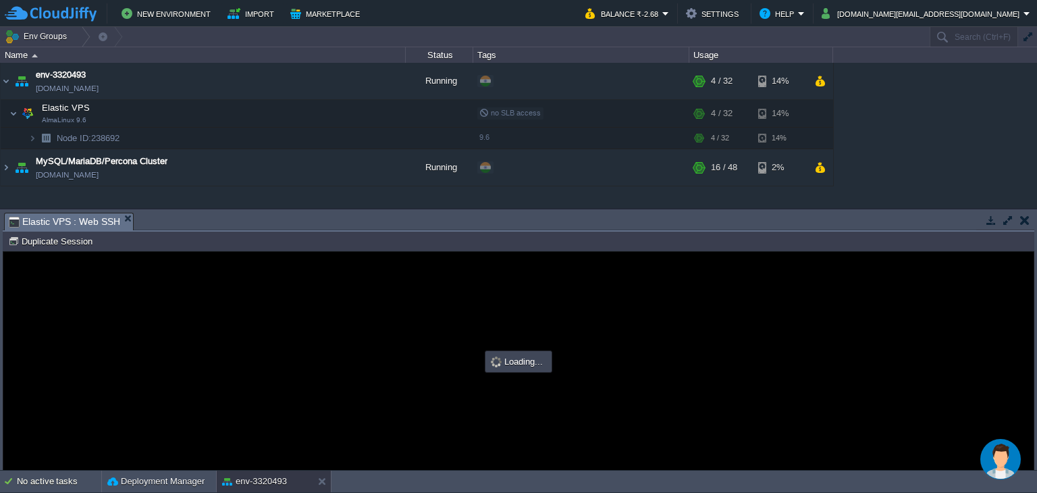
click at [1007, 222] on button "button" at bounding box center [1007, 220] width 12 height 12
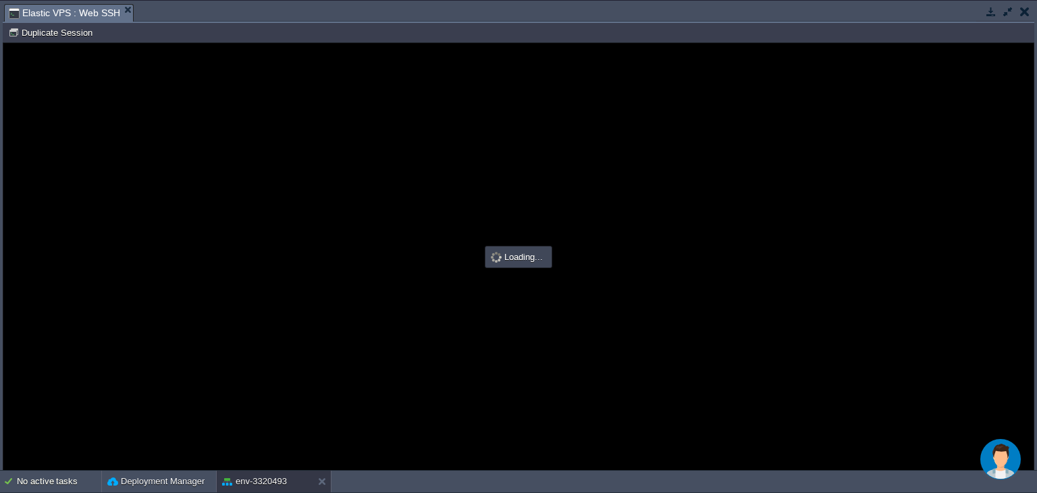
scroll to position [0, 0]
type input "#000000"
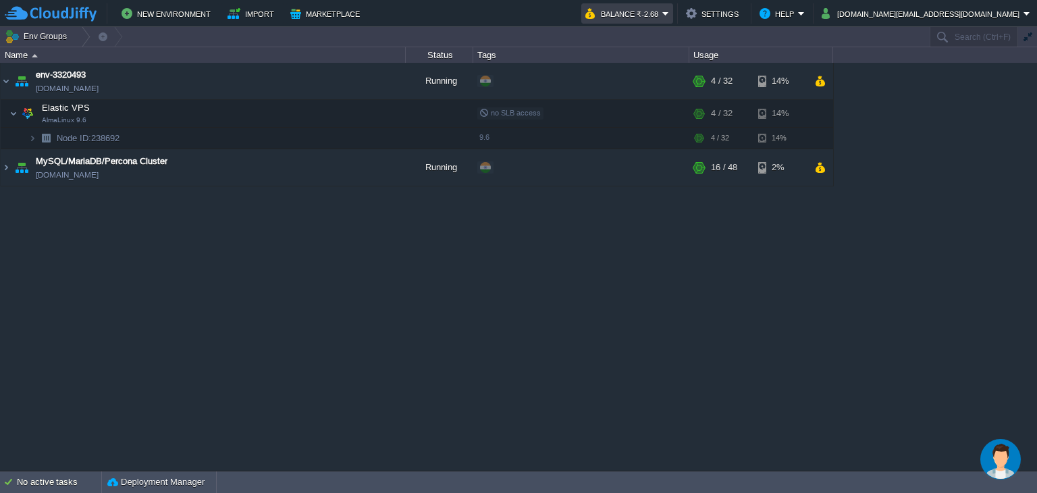
click at [673, 12] on td "Balance ₹-2.68" at bounding box center [627, 13] width 92 height 20
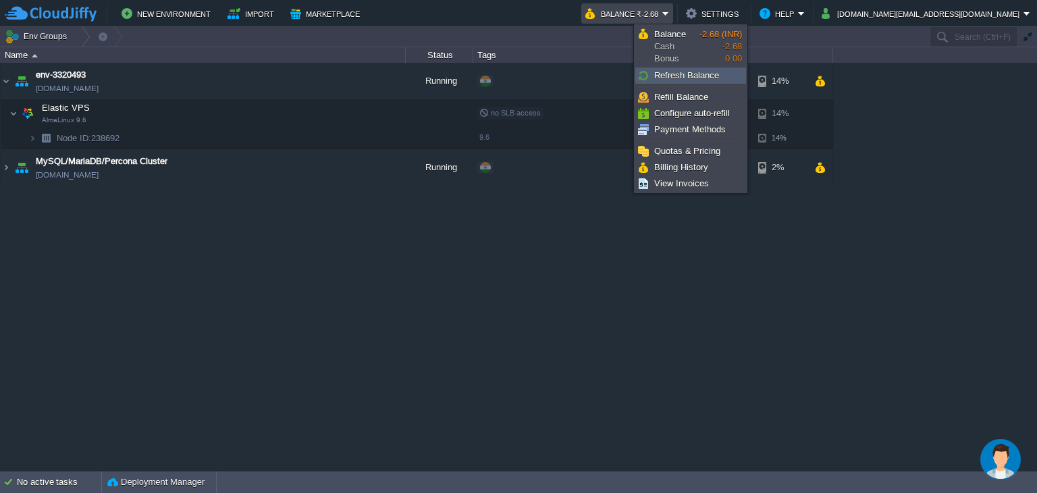
click at [675, 74] on span "Refresh Balance" at bounding box center [686, 75] width 65 height 10
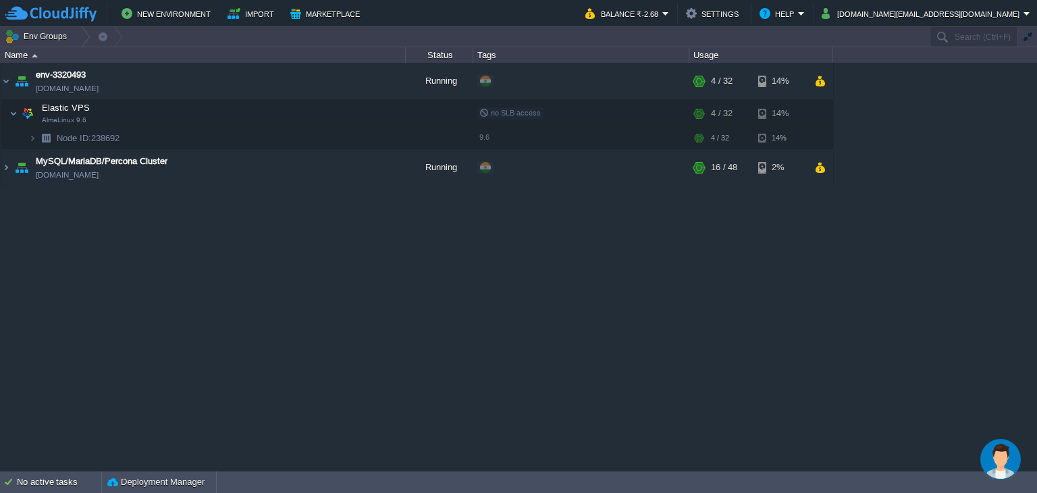
click at [500, 348] on div "env-3320493 env-3320493.cloudjiffy.net Running + Add to Env Group RAM 10% CPU 1…" at bounding box center [518, 267] width 1037 height 408
